Goal: Task Accomplishment & Management: Use online tool/utility

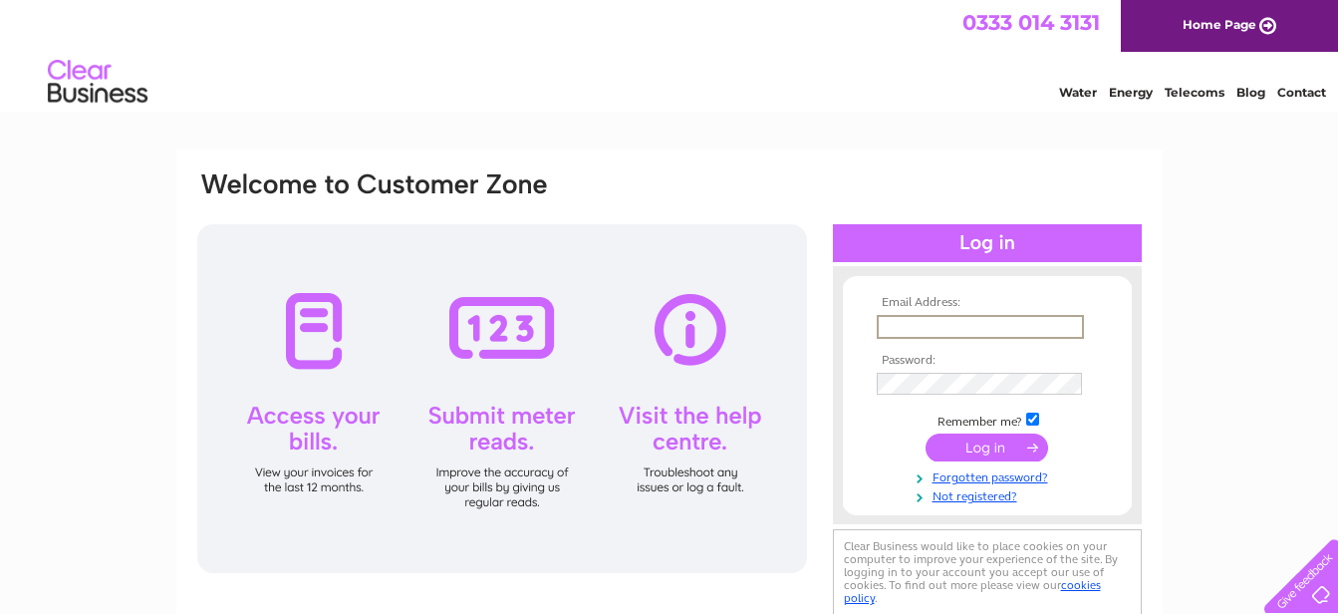
click at [945, 325] on input "text" at bounding box center [980, 327] width 207 height 24
type input "[EMAIL_ADDRESS][DOMAIN_NAME]"
click at [925, 433] on input "submit" at bounding box center [986, 447] width 123 height 28
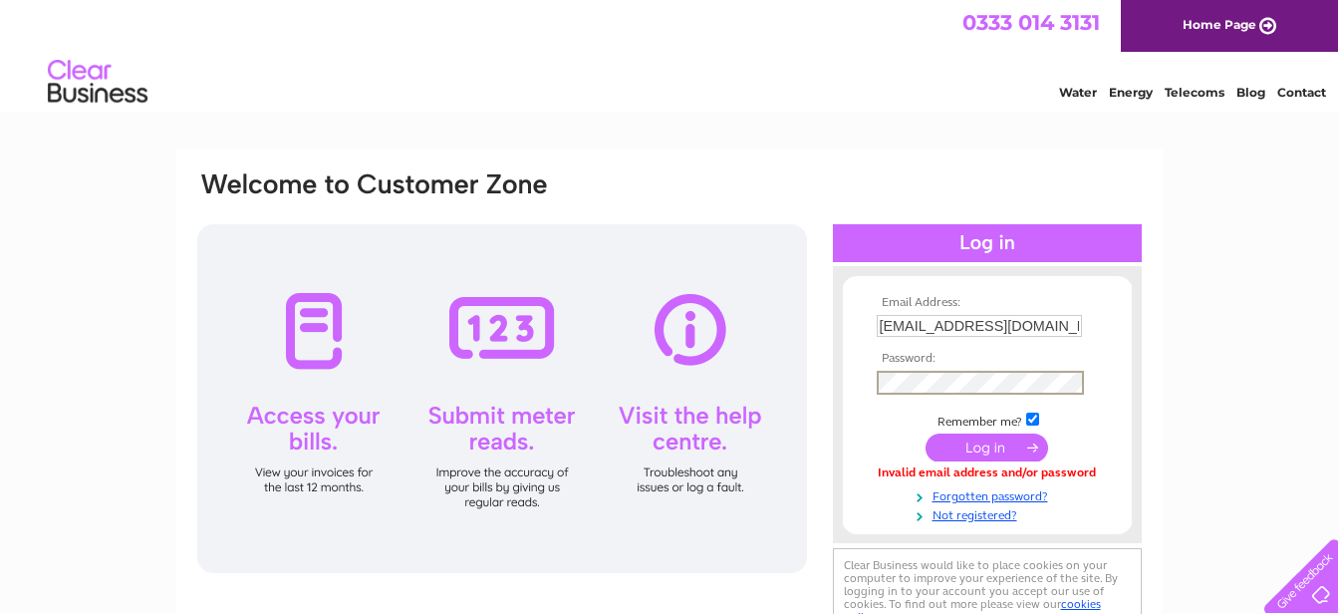
click at [925, 433] on input "submit" at bounding box center [986, 447] width 123 height 28
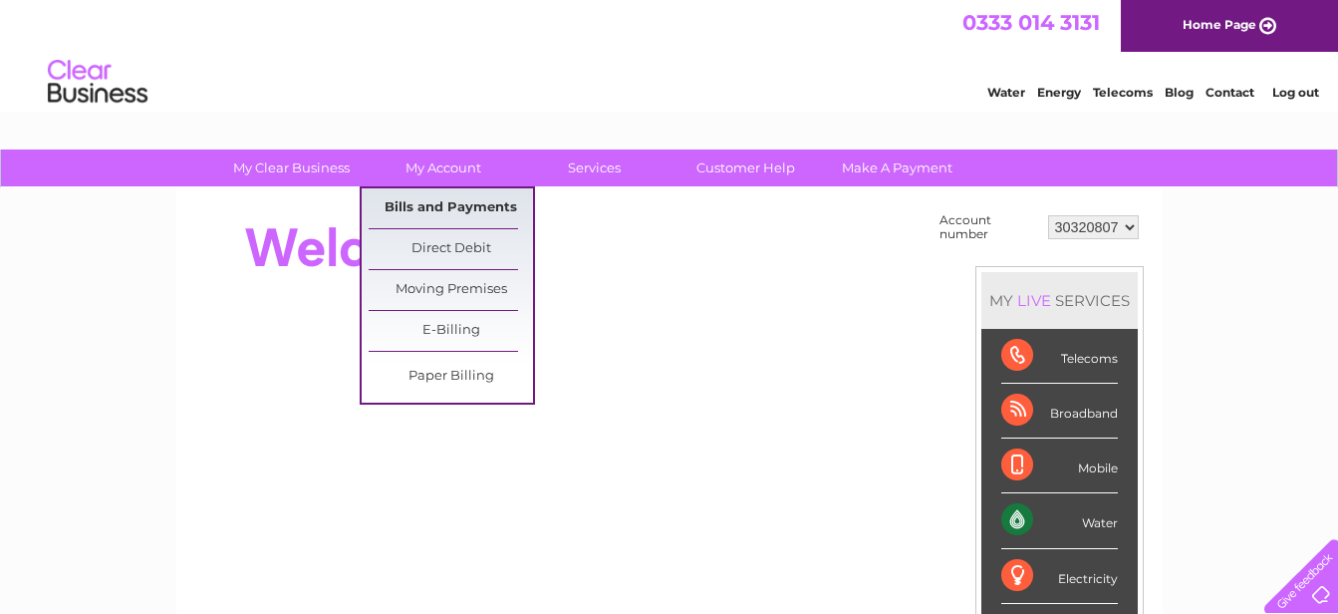
click at [488, 207] on link "Bills and Payments" at bounding box center [451, 208] width 164 height 40
click at [488, 206] on link "Bills and Payments" at bounding box center [451, 208] width 164 height 40
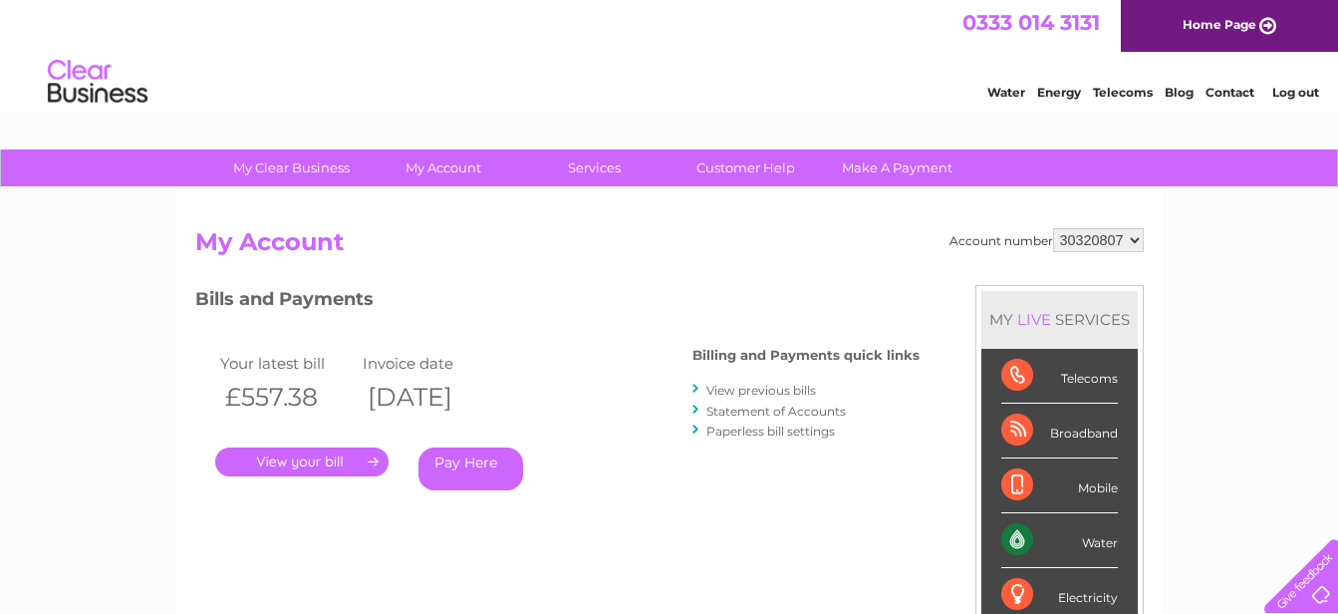
click at [362, 464] on link "." at bounding box center [301, 461] width 173 height 29
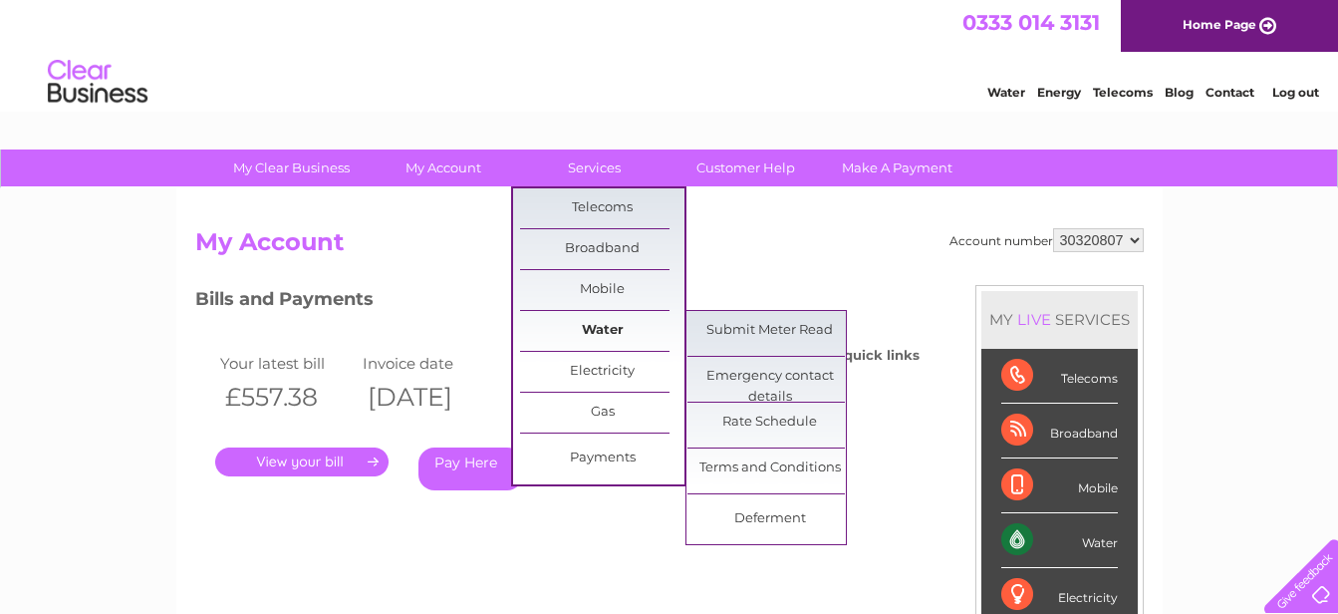
click at [615, 327] on link "Water" at bounding box center [602, 331] width 164 height 40
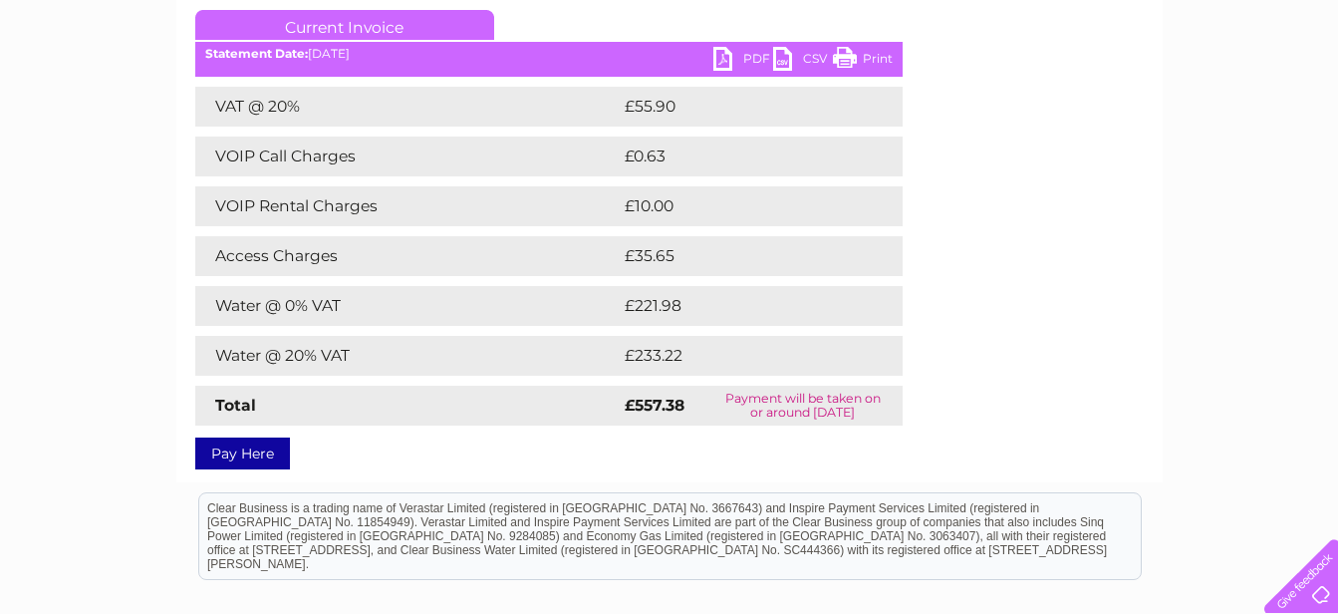
scroll to position [272, 0]
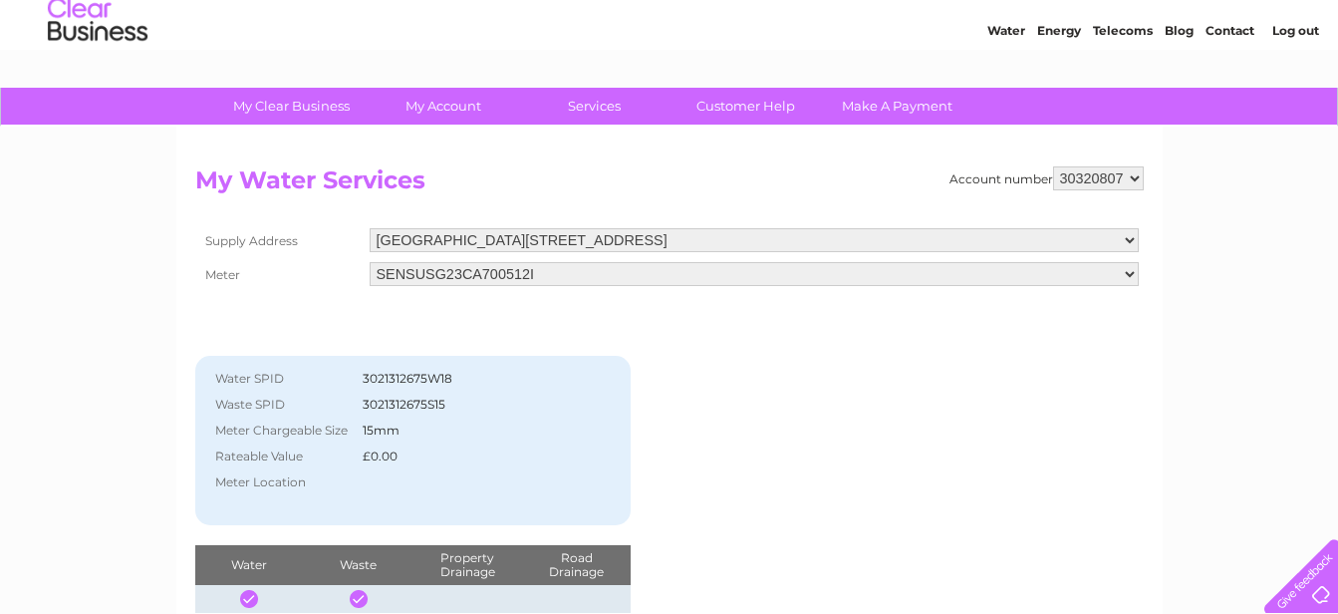
scroll to position [58, 0]
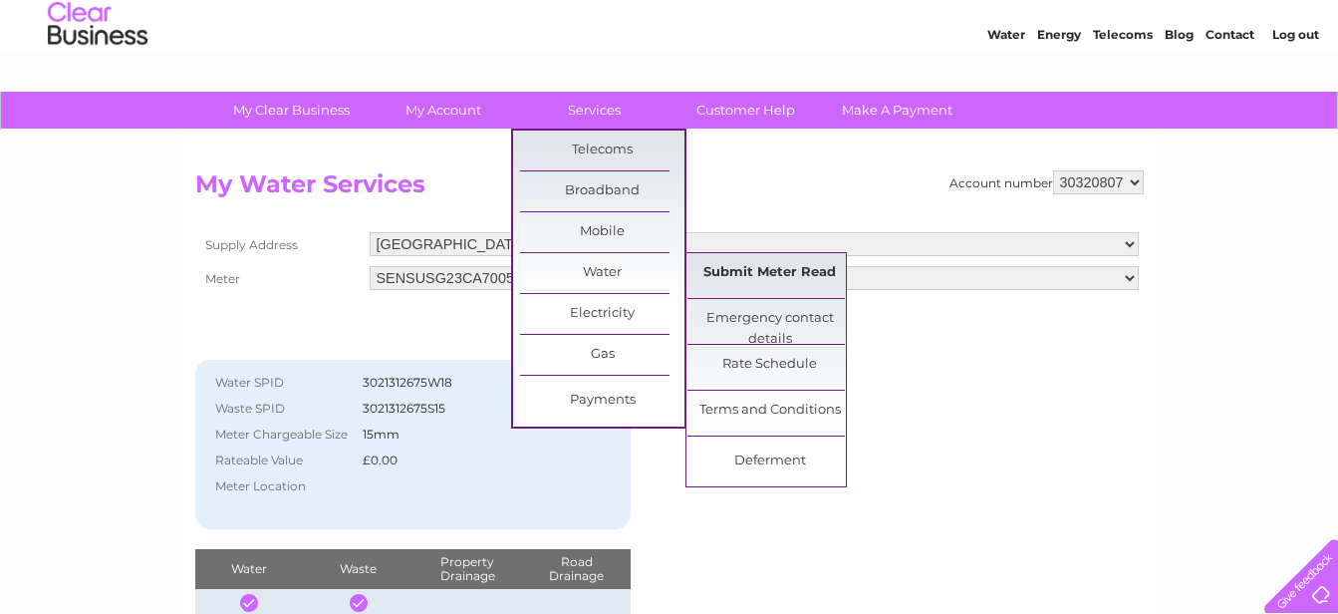
click at [741, 286] on link "Submit Meter Read" at bounding box center [769, 273] width 164 height 40
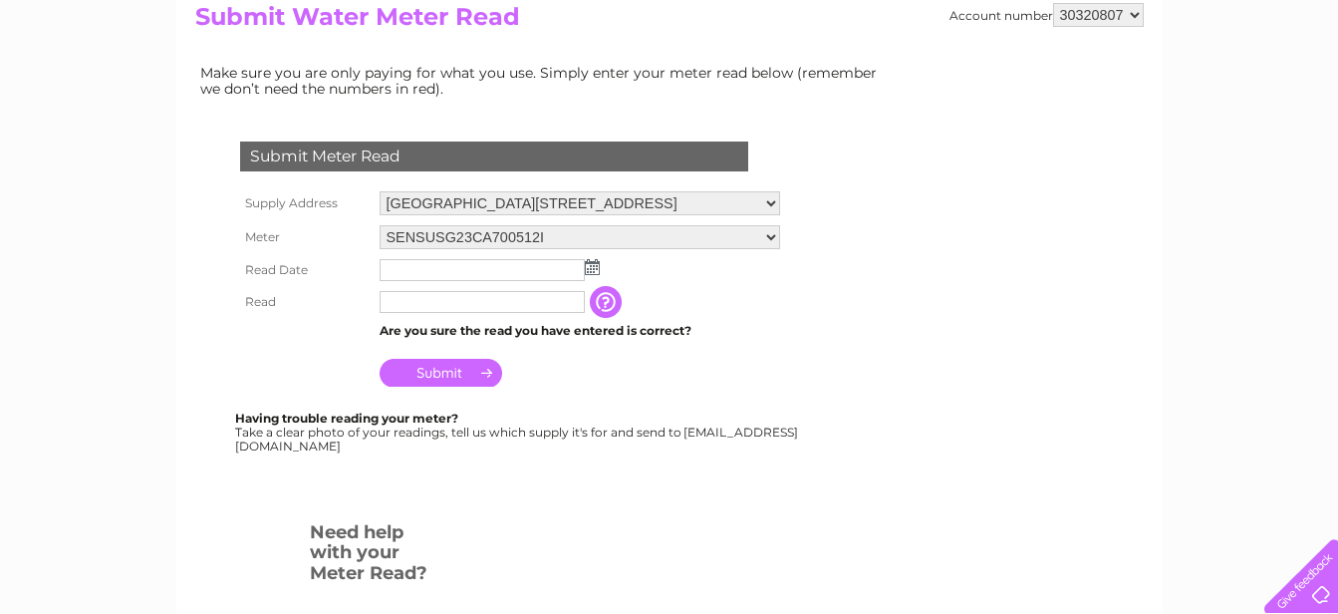
scroll to position [251, 0]
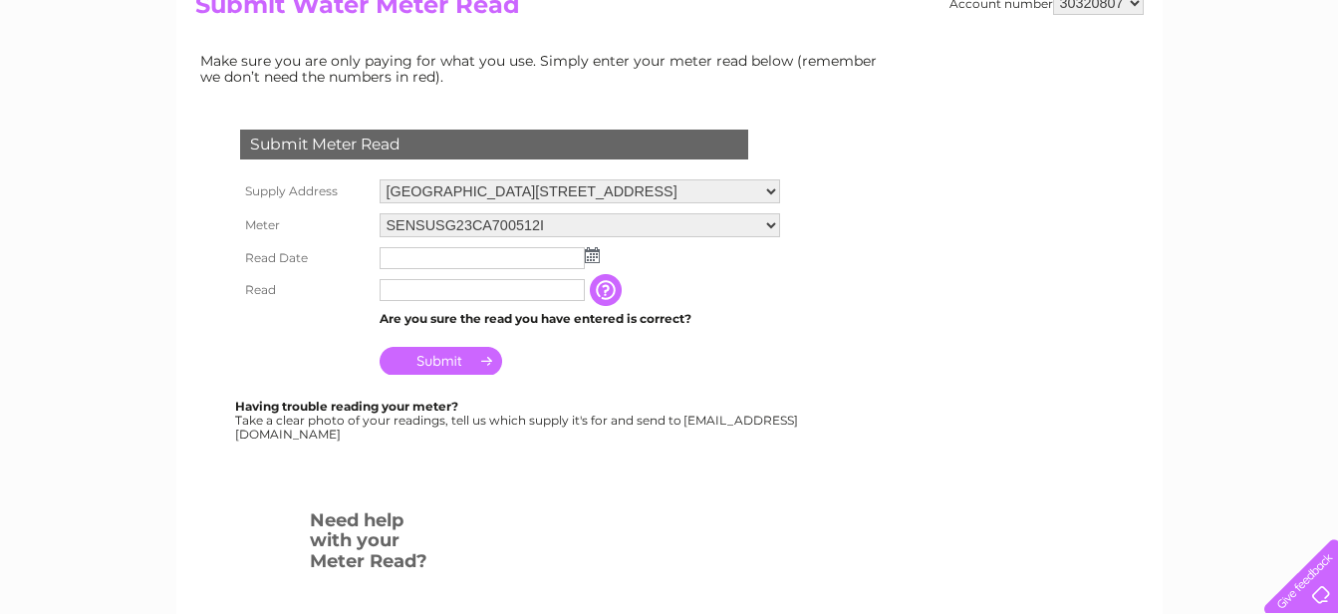
click at [597, 258] on img at bounding box center [592, 255] width 15 height 16
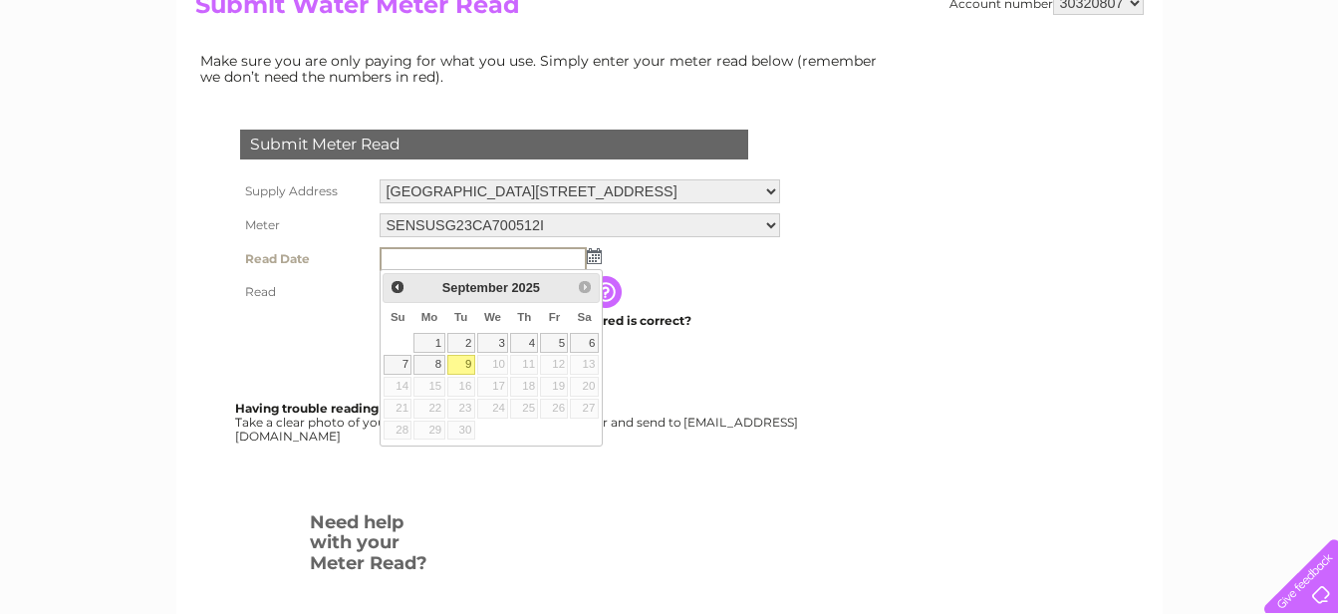
click at [465, 365] on link "9" at bounding box center [461, 365] width 28 height 20
type input "[DATE]"
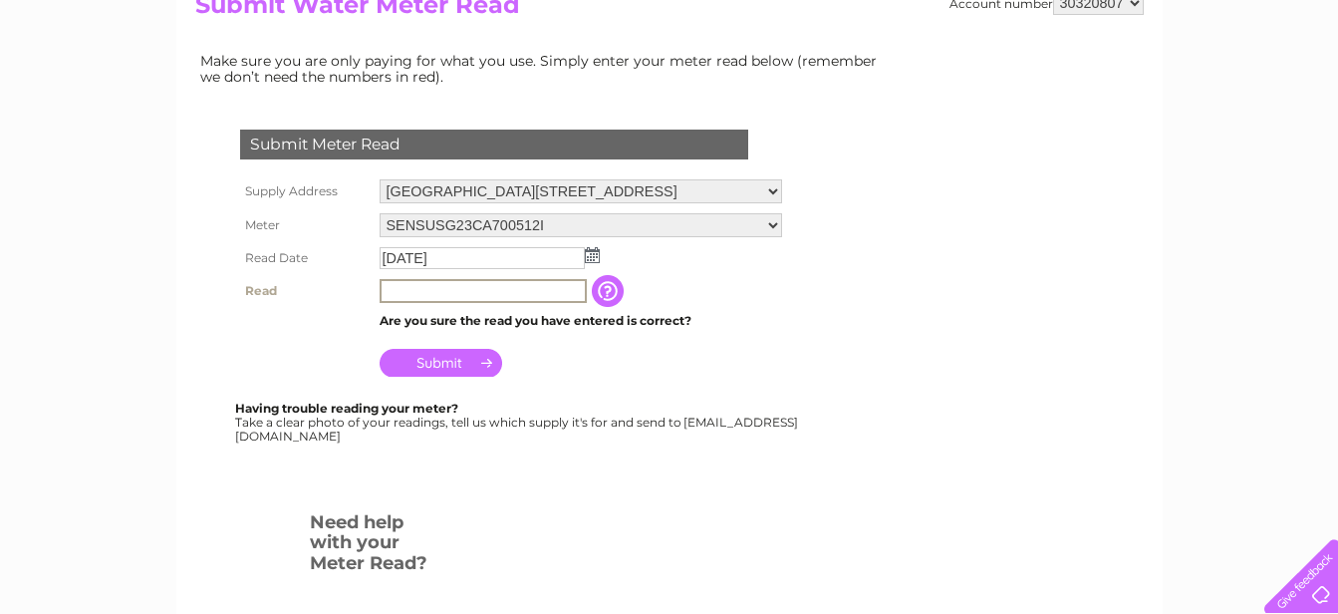
click at [454, 297] on input "text" at bounding box center [483, 291] width 207 height 24
type input "1884"
click at [445, 367] on input "Submit" at bounding box center [441, 363] width 123 height 28
